Goal: Transaction & Acquisition: Subscribe to service/newsletter

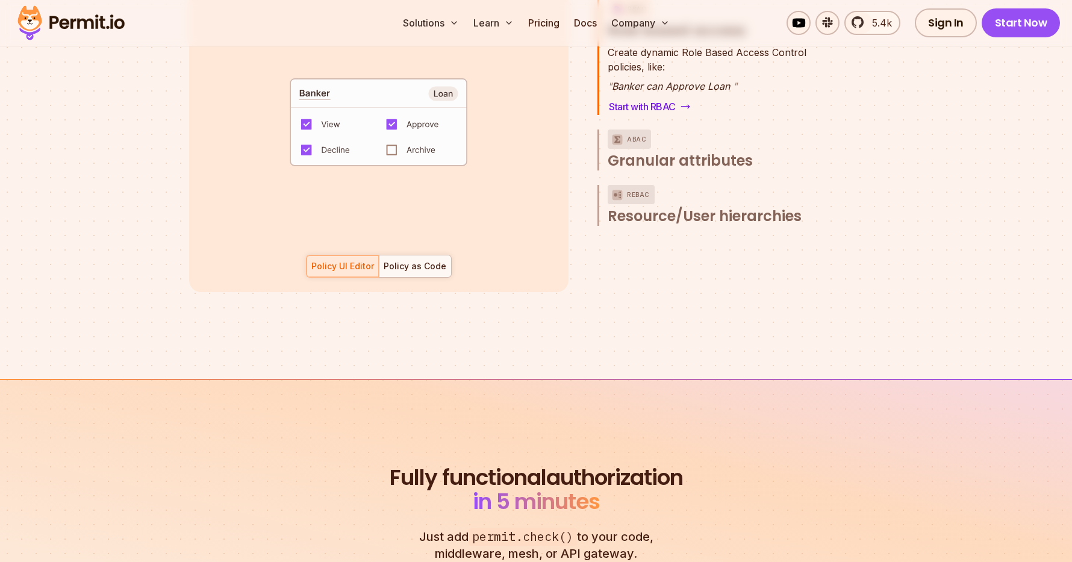
scroll to position [1743, 0]
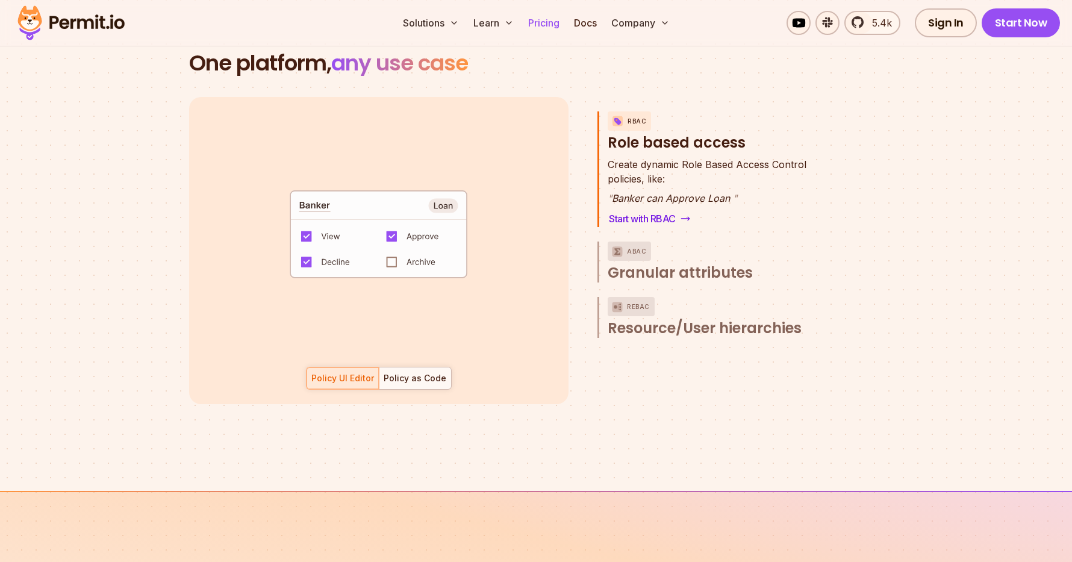
click at [541, 22] on link "Pricing" at bounding box center [543, 23] width 41 height 24
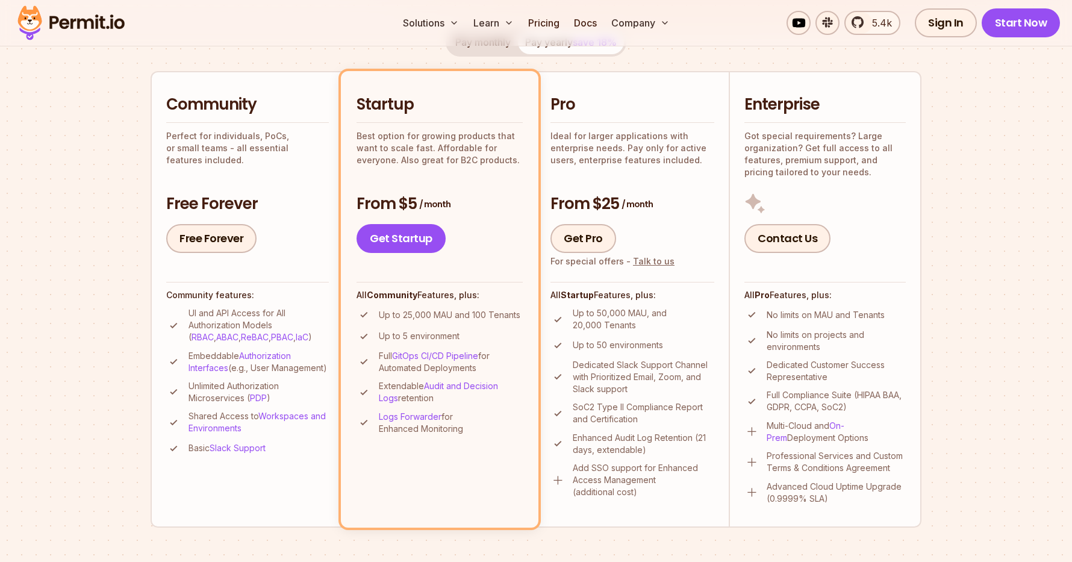
scroll to position [253, 0]
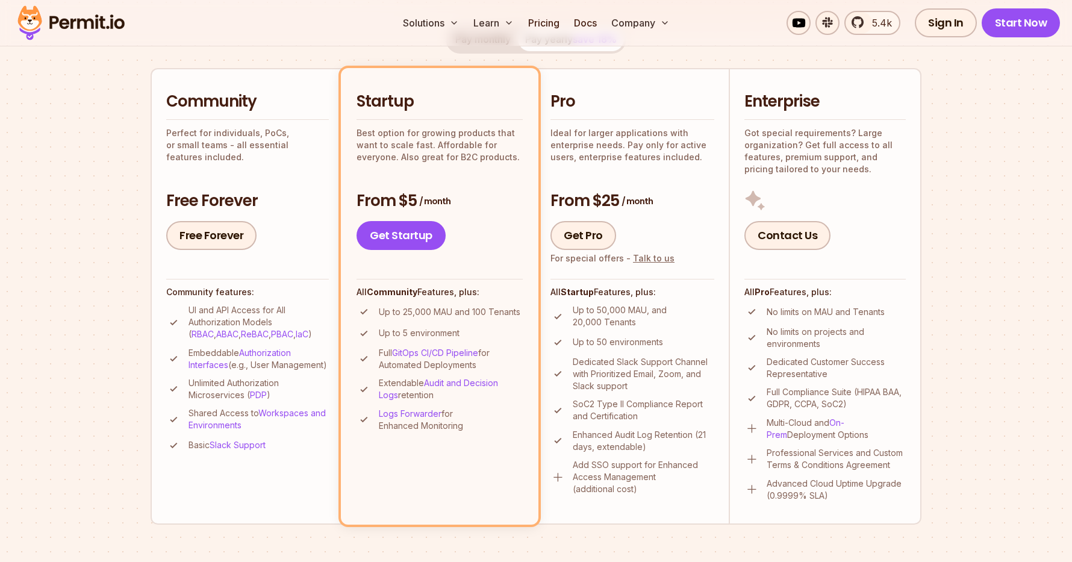
click at [431, 173] on div "Startup Best option for growing products that want to scale fast. Affordable fo…" at bounding box center [439, 170] width 166 height 159
click at [414, 202] on h3 "From $5 / month" at bounding box center [439, 201] width 166 height 22
click at [473, 257] on li "Startup Best option for growing products that want to scale fast. Affordable fo…" at bounding box center [440, 296] width 198 height 456
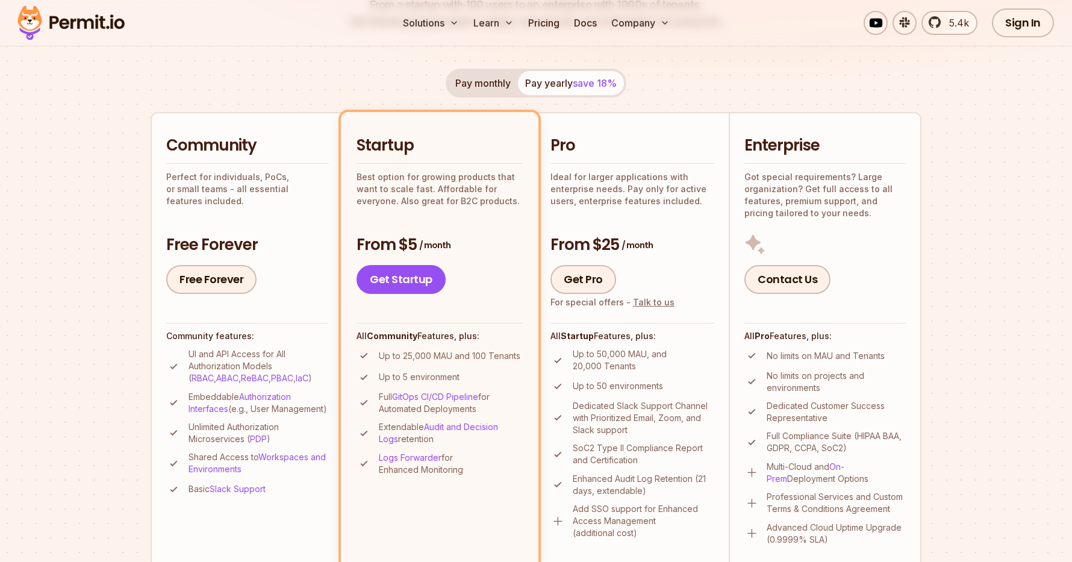
scroll to position [213, 0]
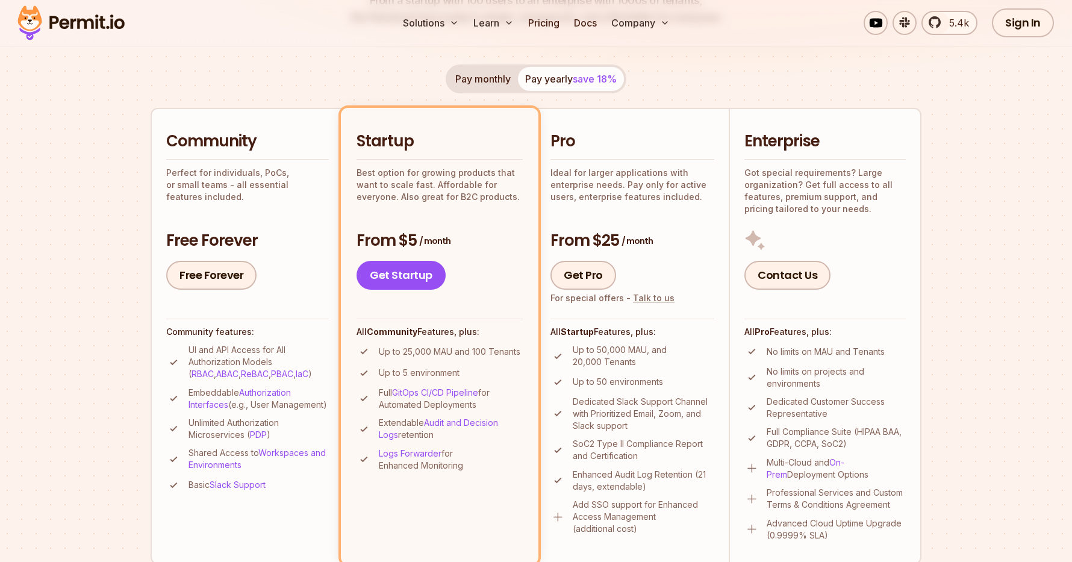
click at [463, 82] on button "Pay monthly" at bounding box center [483, 79] width 70 height 24
click at [558, 76] on button "Pay yearly save 18%" at bounding box center [571, 79] width 106 height 24
click at [485, 82] on button "Pay monthly" at bounding box center [483, 79] width 70 height 24
click at [547, 81] on button "Pay yearly save 18%" at bounding box center [571, 79] width 106 height 24
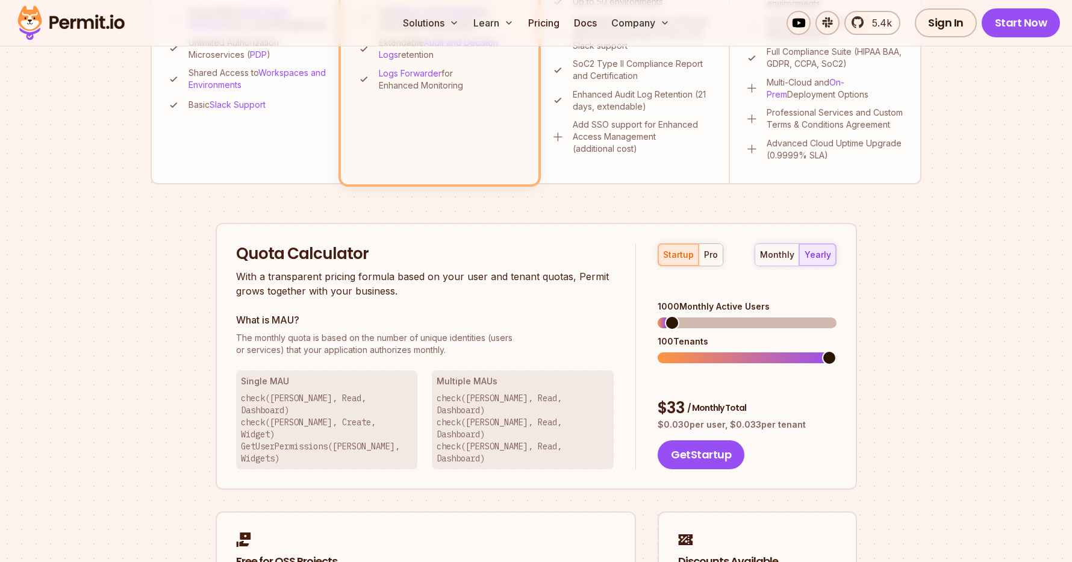
scroll to position [590, 0]
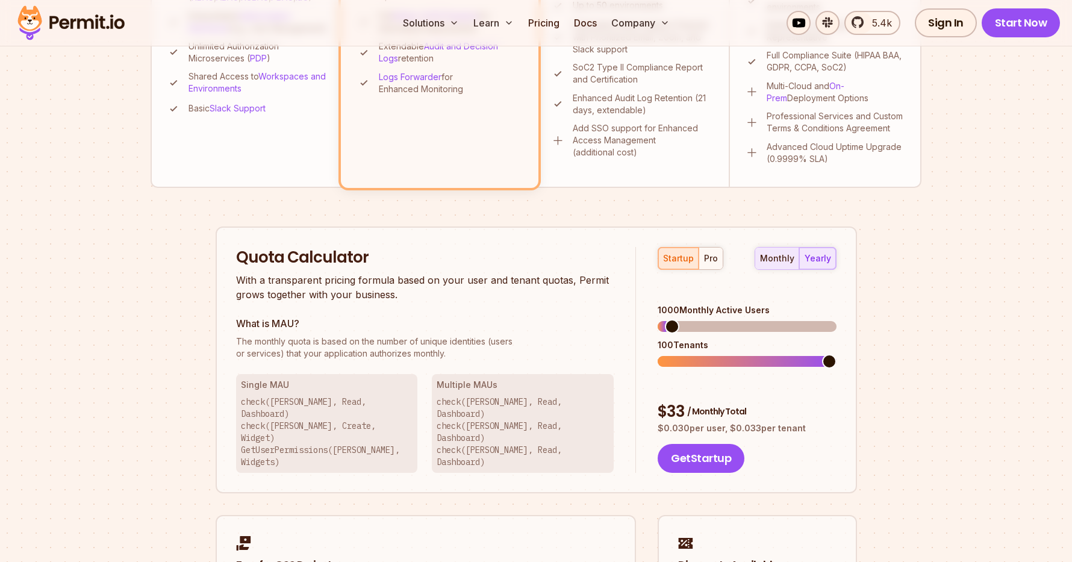
click at [773, 255] on div "monthly" at bounding box center [777, 258] width 34 height 12
click at [818, 258] on div "yearly" at bounding box center [818, 258] width 26 height 12
click at [785, 260] on div "monthly" at bounding box center [777, 258] width 34 height 12
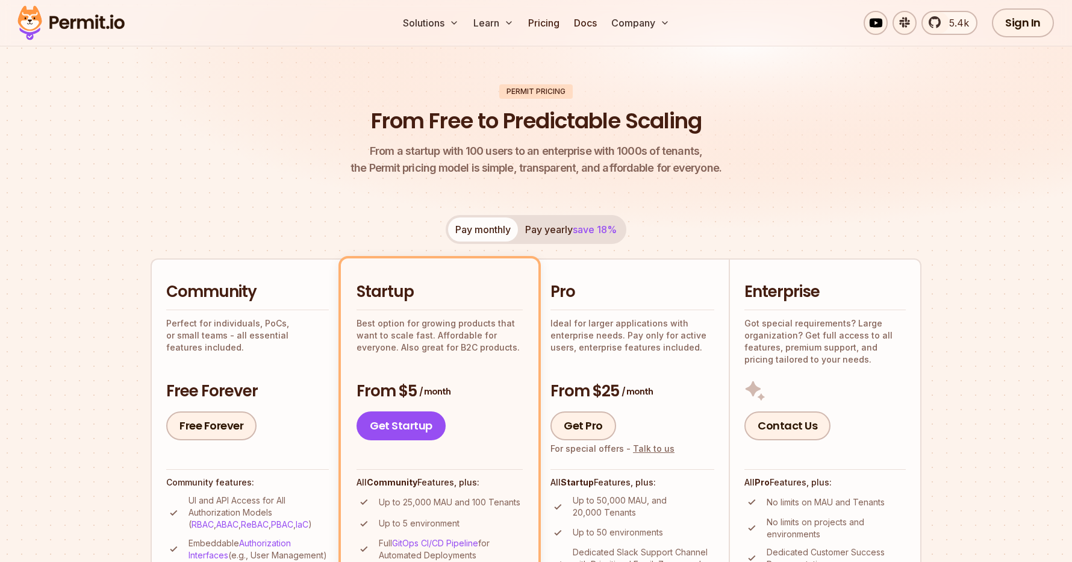
scroll to position [0, 0]
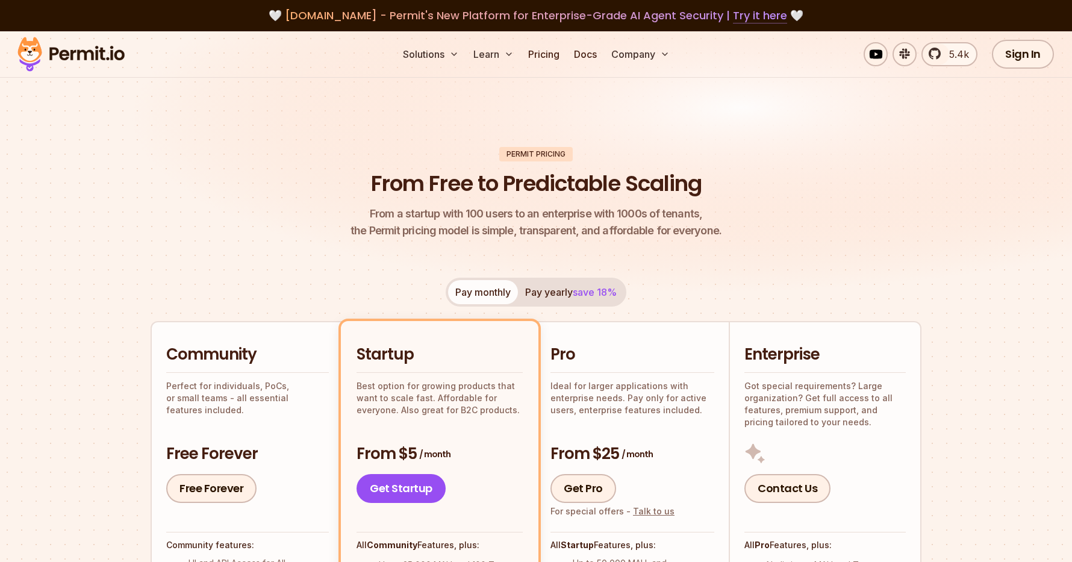
click at [744, 15] on link "Try it here" at bounding box center [760, 16] width 54 height 16
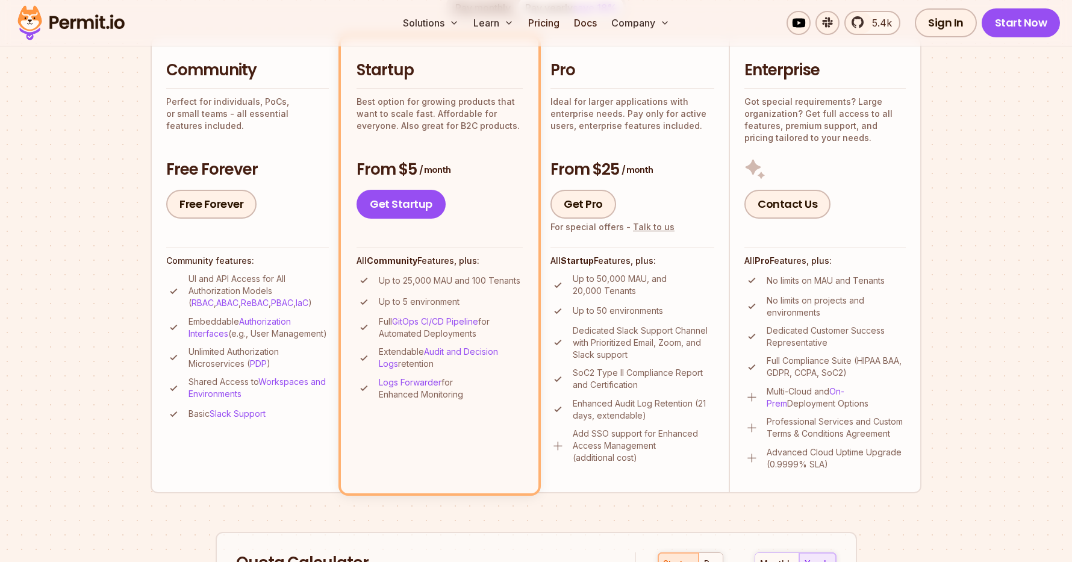
scroll to position [275, 0]
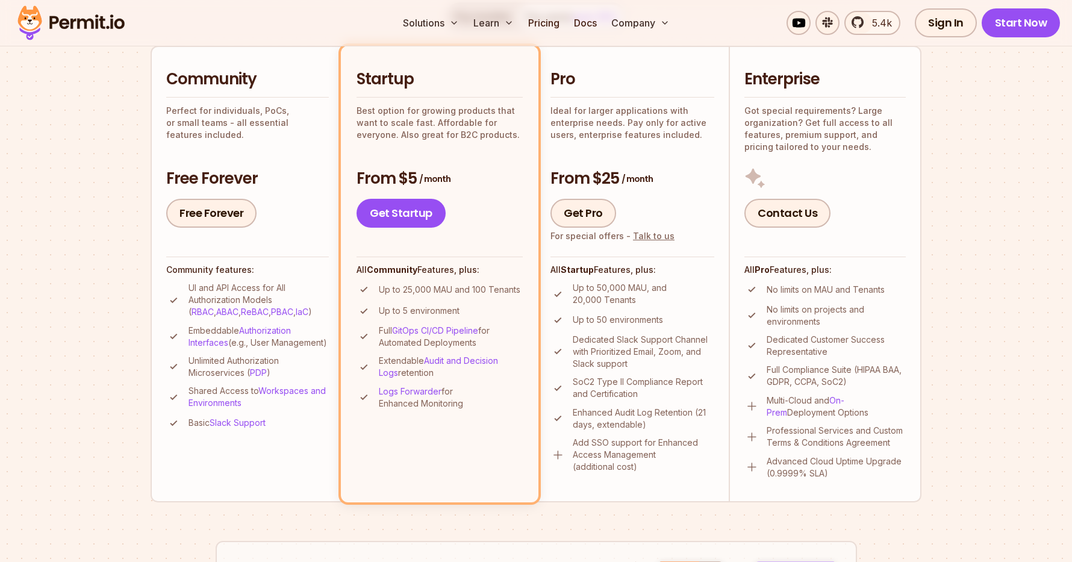
click at [594, 124] on p "Ideal for larger applications with enterprise needs. Pay only for active users,…" at bounding box center [632, 123] width 164 height 36
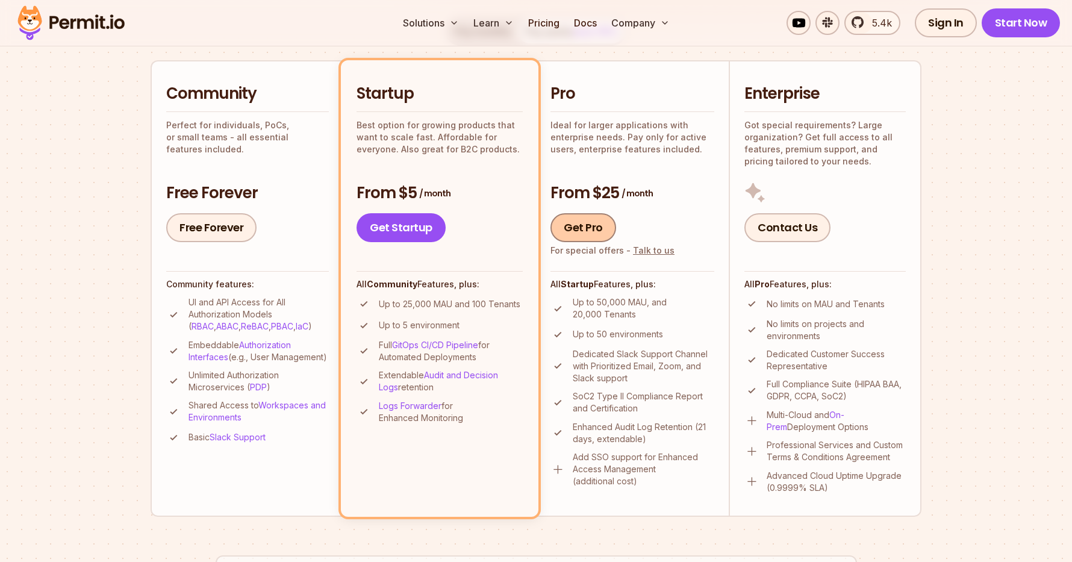
click at [586, 217] on link "Get Pro" at bounding box center [583, 227] width 66 height 29
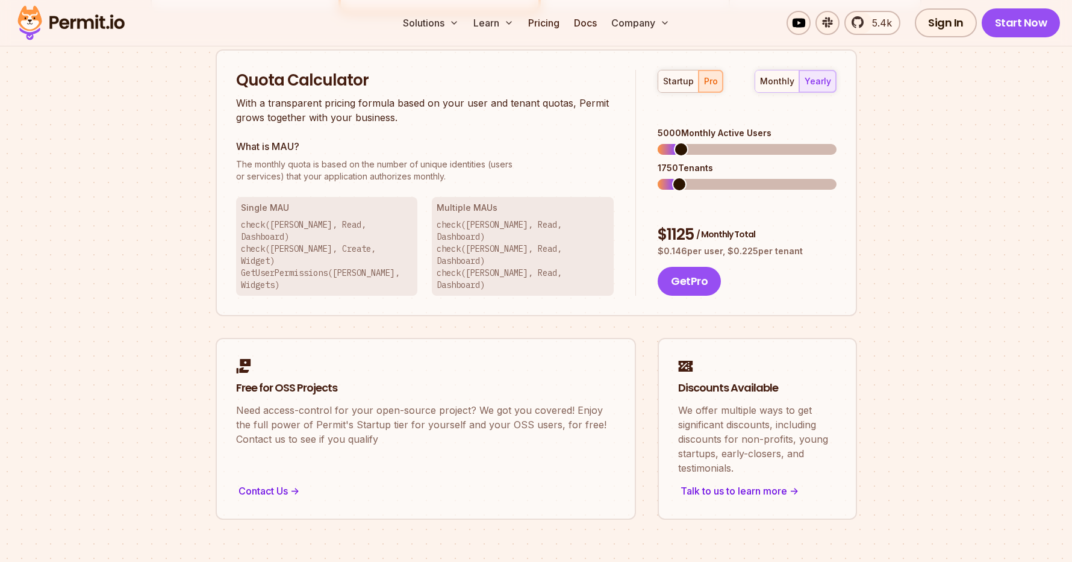
scroll to position [769, 0]
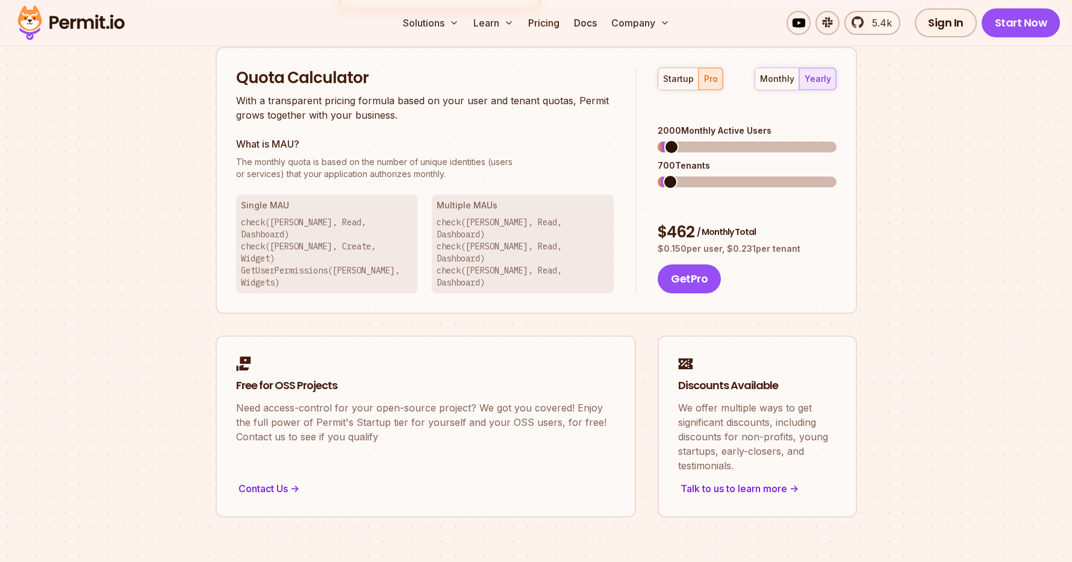
click at [664, 140] on span at bounding box center [671, 147] width 14 height 14
